Goal: Information Seeking & Learning: Learn about a topic

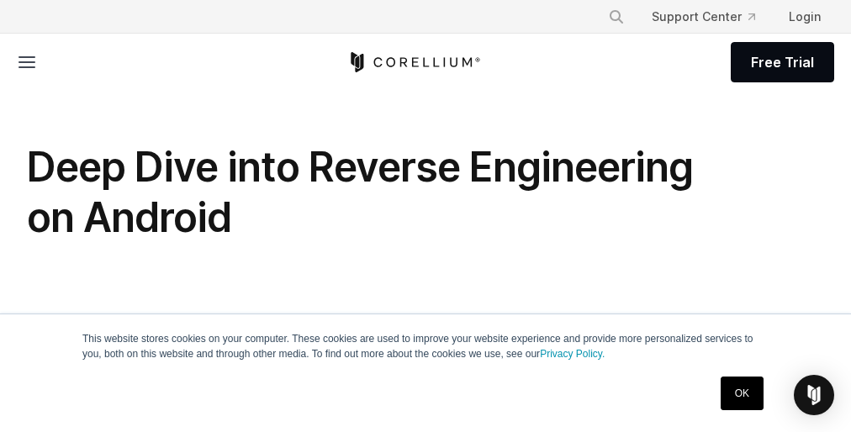
click at [426, 216] on h1 "Deep Dive into Reverse Engineering on Android" at bounding box center [363, 192] width 673 height 101
click at [426, 365] on div "This website stores cookies on your computer. These cookies are used to improve…" at bounding box center [425, 374] width 841 height 118
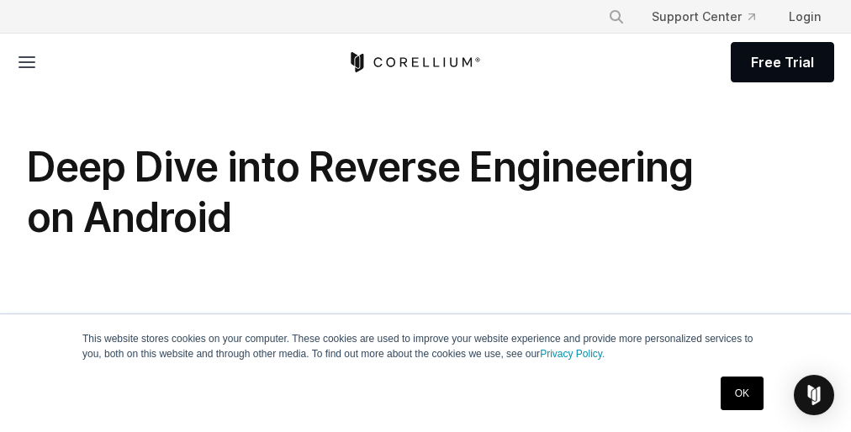
click at [426, 216] on h1 "Deep Dive into Reverse Engineering on Android" at bounding box center [363, 192] width 673 height 101
click at [426, 365] on div "This website stores cookies on your computer. These cookies are used to improve…" at bounding box center [425, 374] width 841 height 118
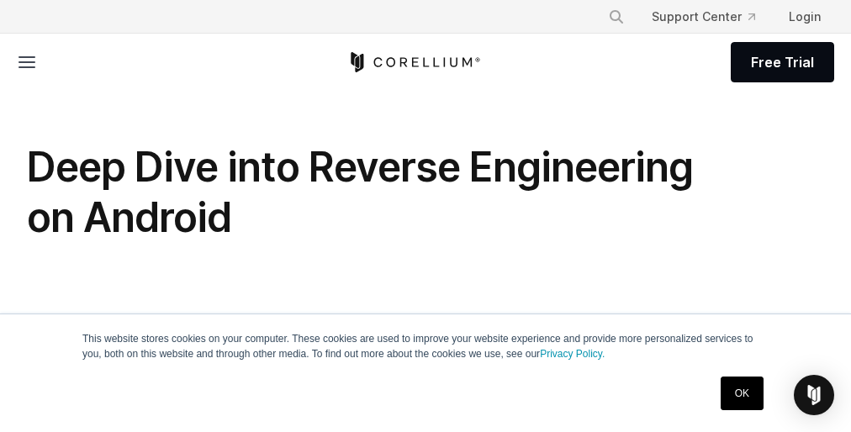
click at [426, 216] on h1 "Deep Dive into Reverse Engineering on Android" at bounding box center [363, 192] width 673 height 101
click at [426, 365] on div "This website stores cookies on your computer. These cookies are used to improve…" at bounding box center [425, 374] width 841 height 118
